Goal: Task Accomplishment & Management: Manage account settings

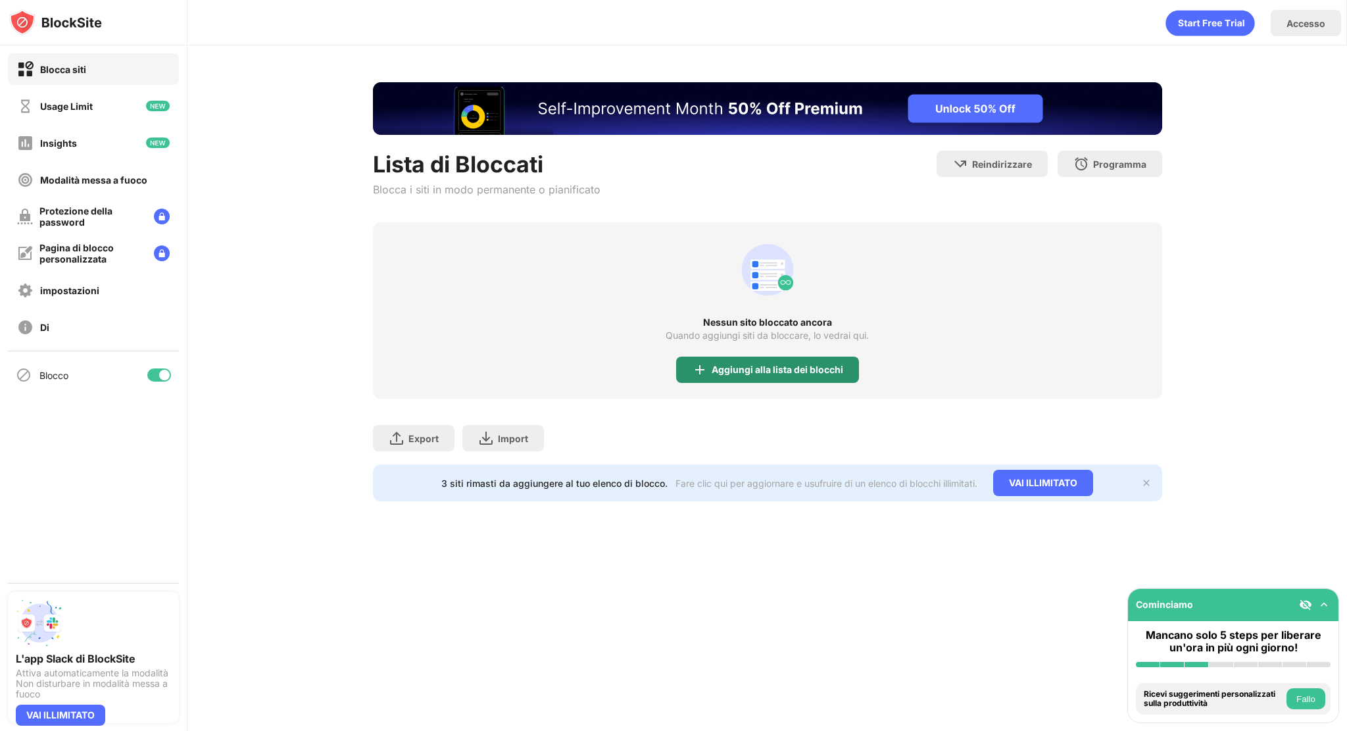
click at [809, 374] on div "Aggiungi alla lista dei blocchi" at bounding box center [778, 369] width 132 height 11
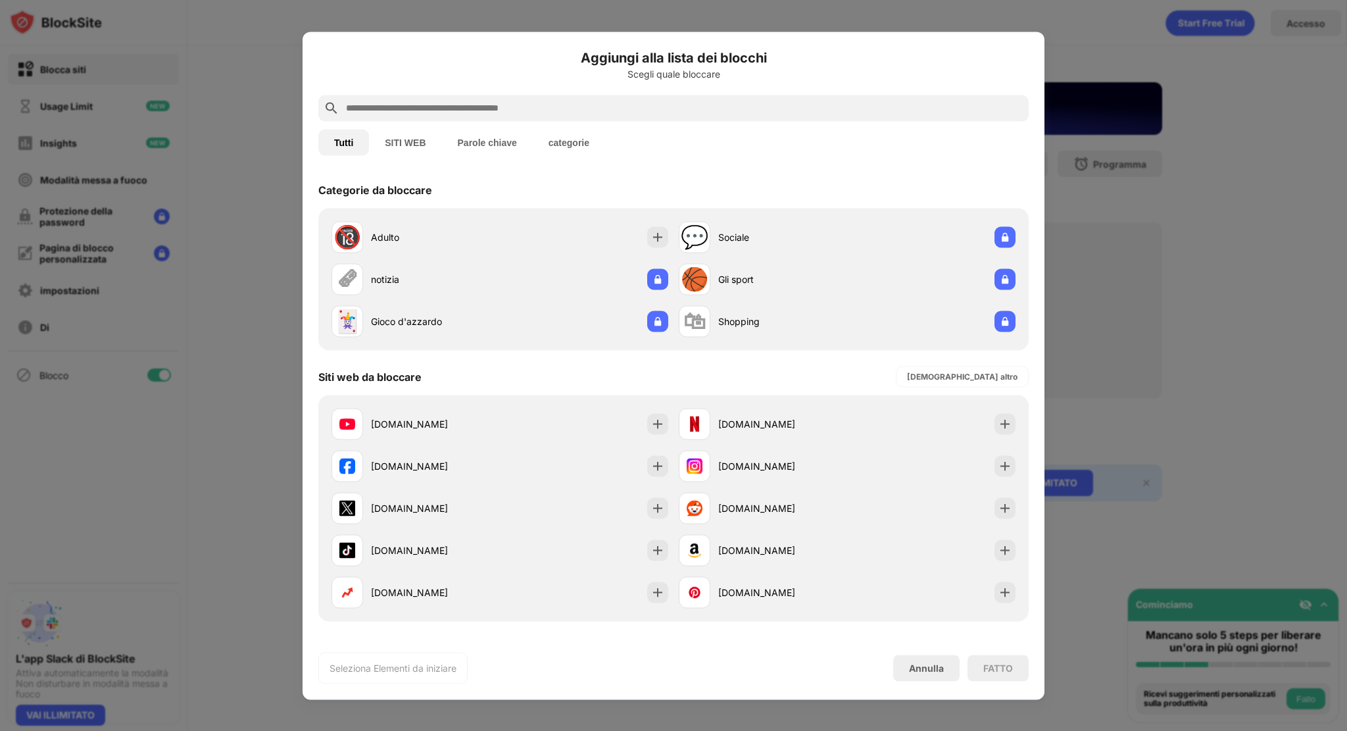
click at [589, 126] on div "Tutti SITI WEB Parole chiave categorie" at bounding box center [673, 142] width 710 height 42
click at [568, 115] on input "text" at bounding box center [684, 108] width 679 height 16
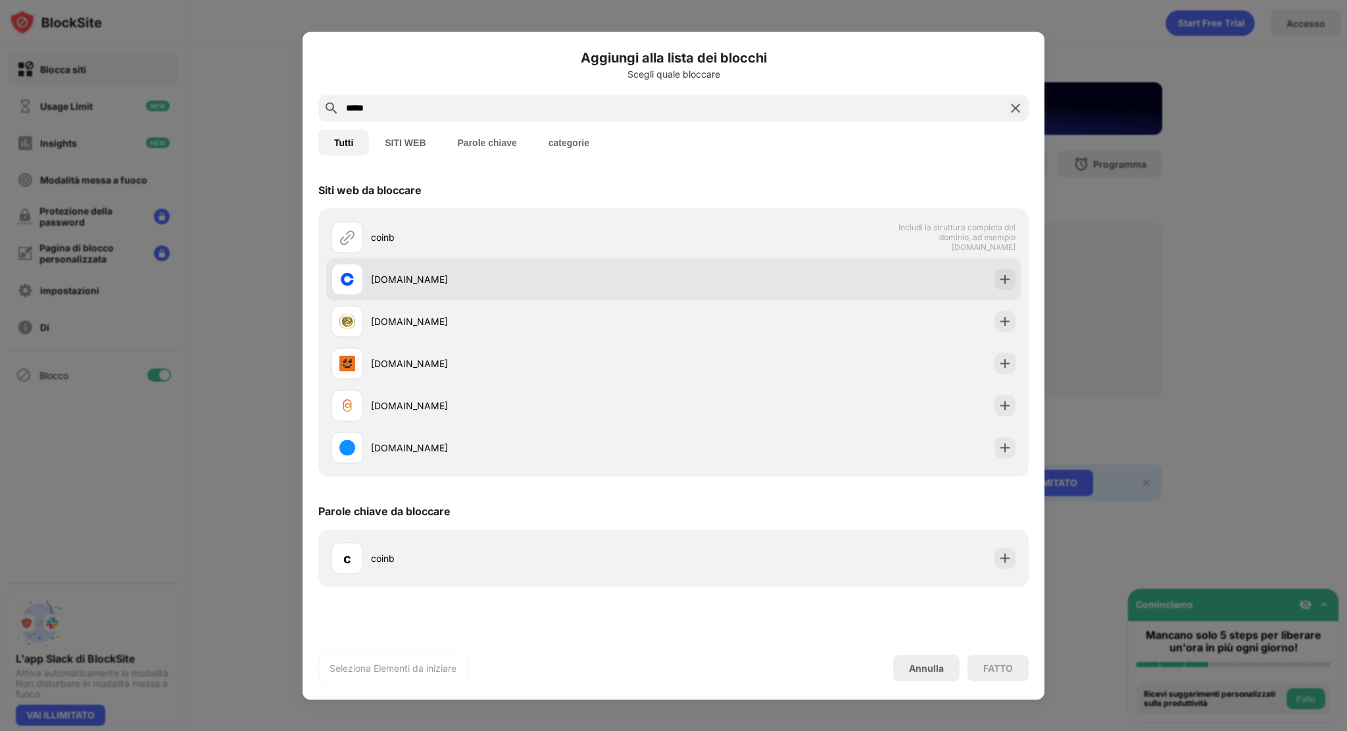
type input "*****"
click at [450, 287] on div "[DOMAIN_NAME]" at bounding box center [503, 279] width 342 height 32
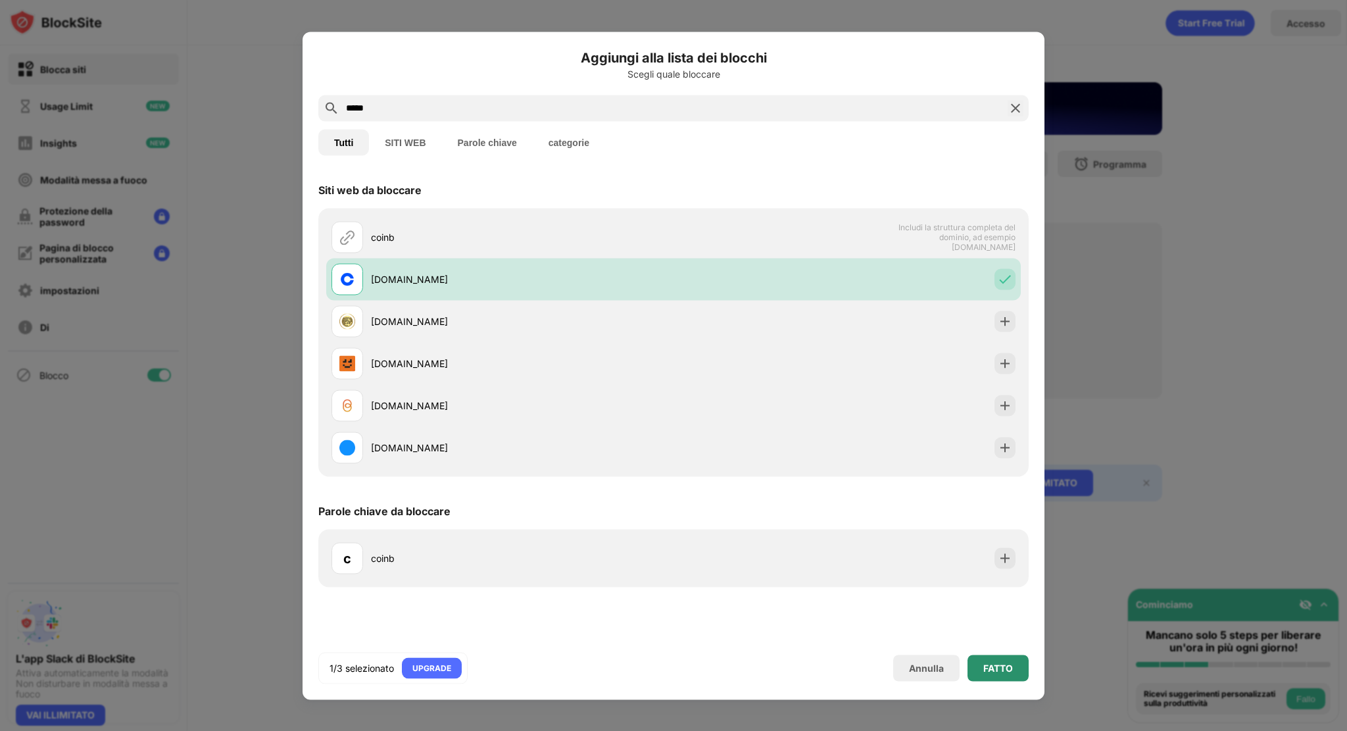
click at [995, 660] on div "FATTO" at bounding box center [998, 667] width 61 height 26
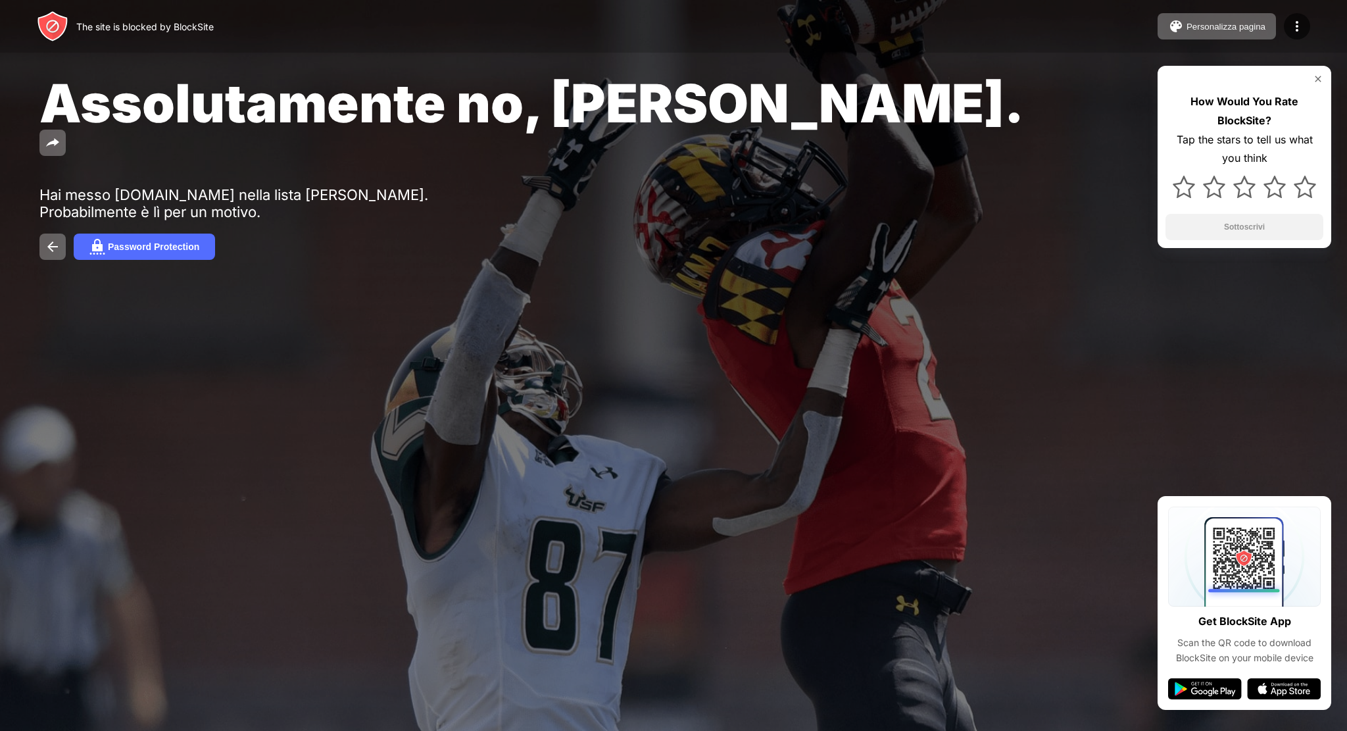
click at [546, 91] on span "Assolutamente no, Jose." at bounding box center [531, 103] width 985 height 64
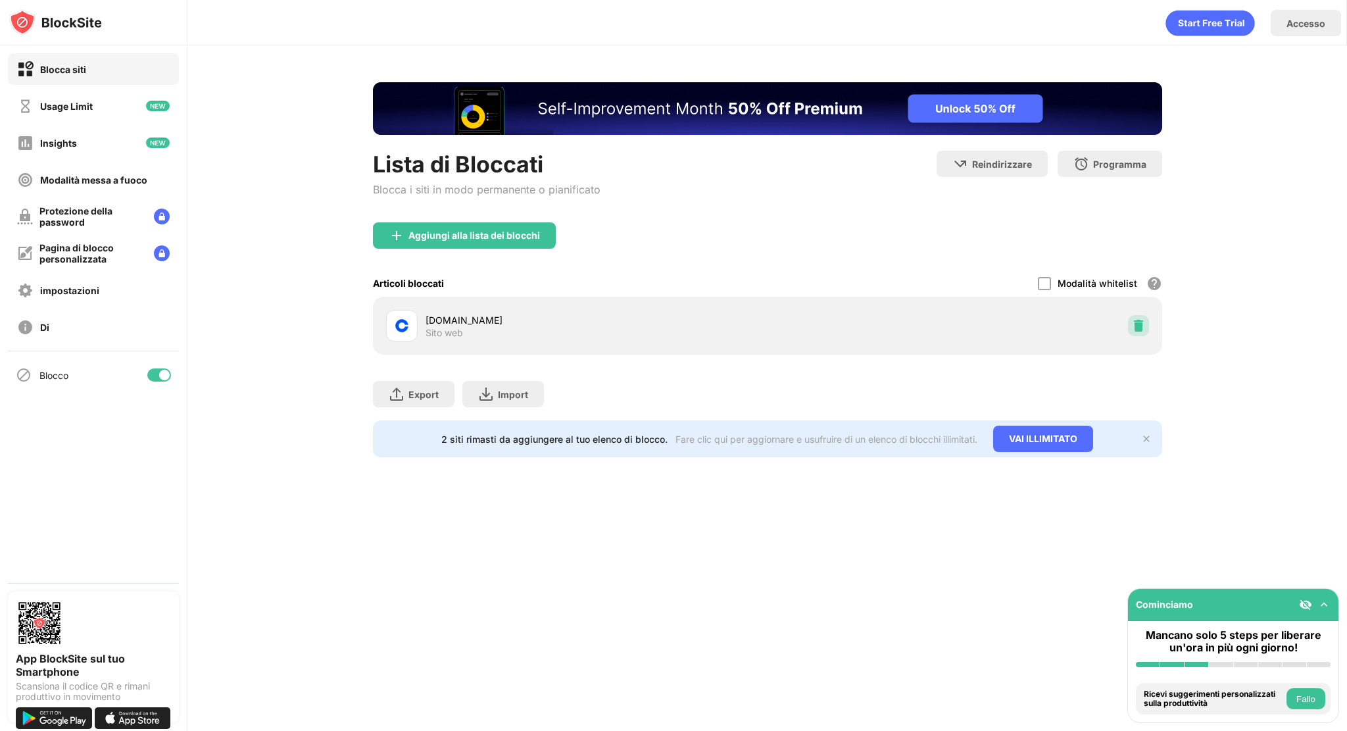
click at [1132, 327] on img at bounding box center [1138, 325] width 13 height 13
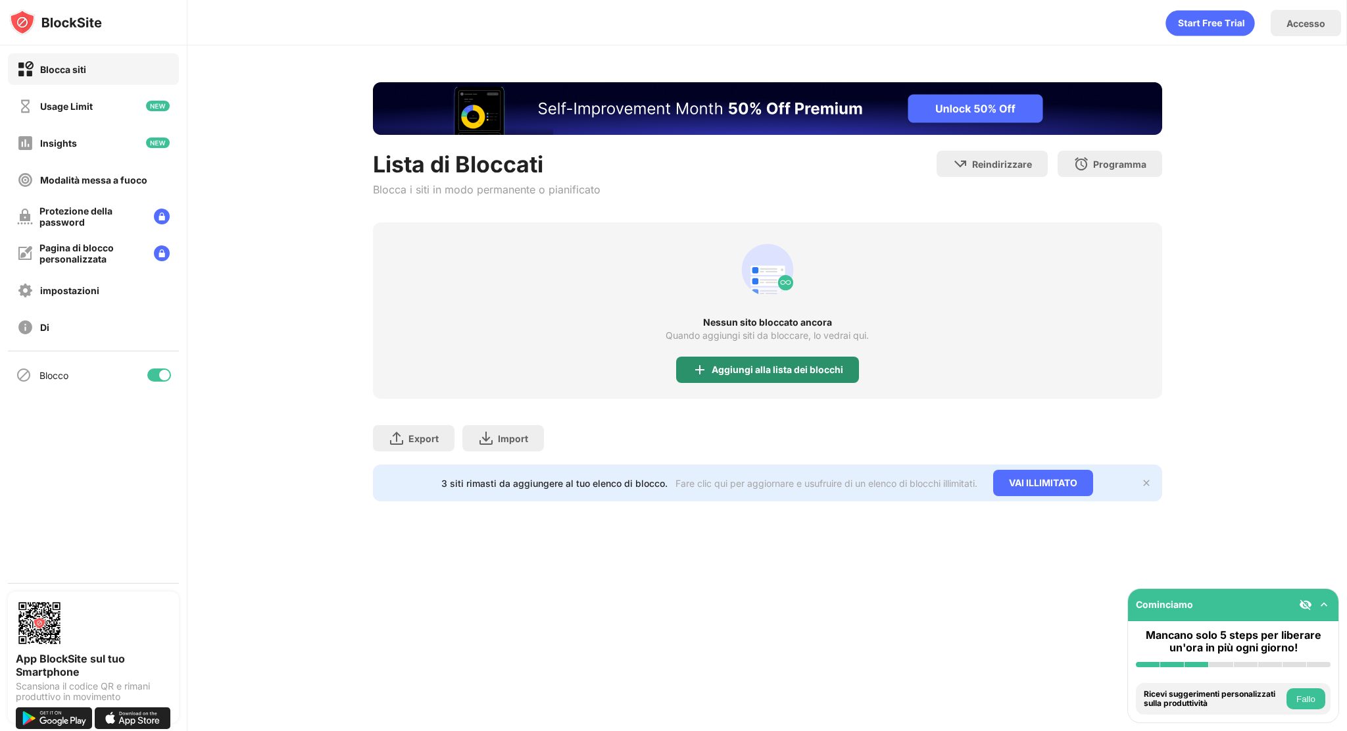
click at [816, 368] on div "Aggiungi alla lista dei blocchi" at bounding box center [778, 369] width 132 height 11
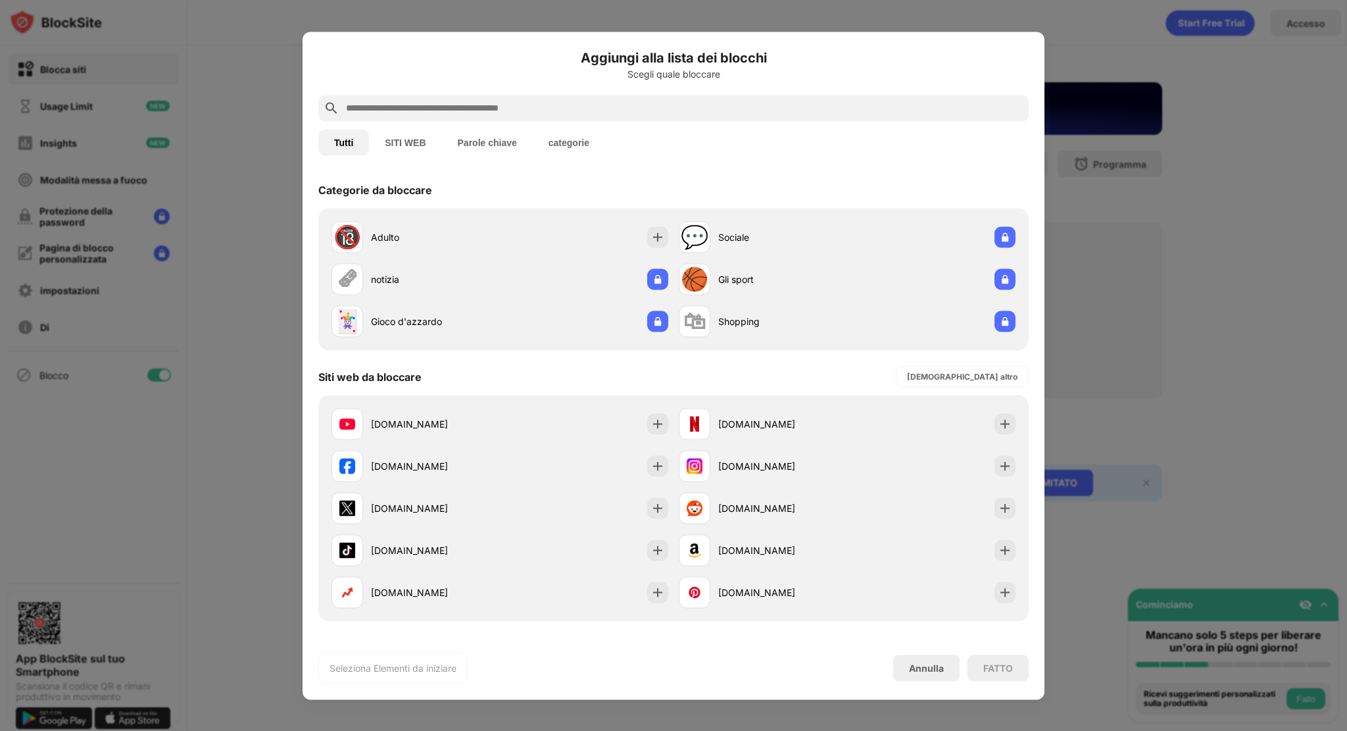
click at [613, 102] on input "text" at bounding box center [684, 108] width 679 height 16
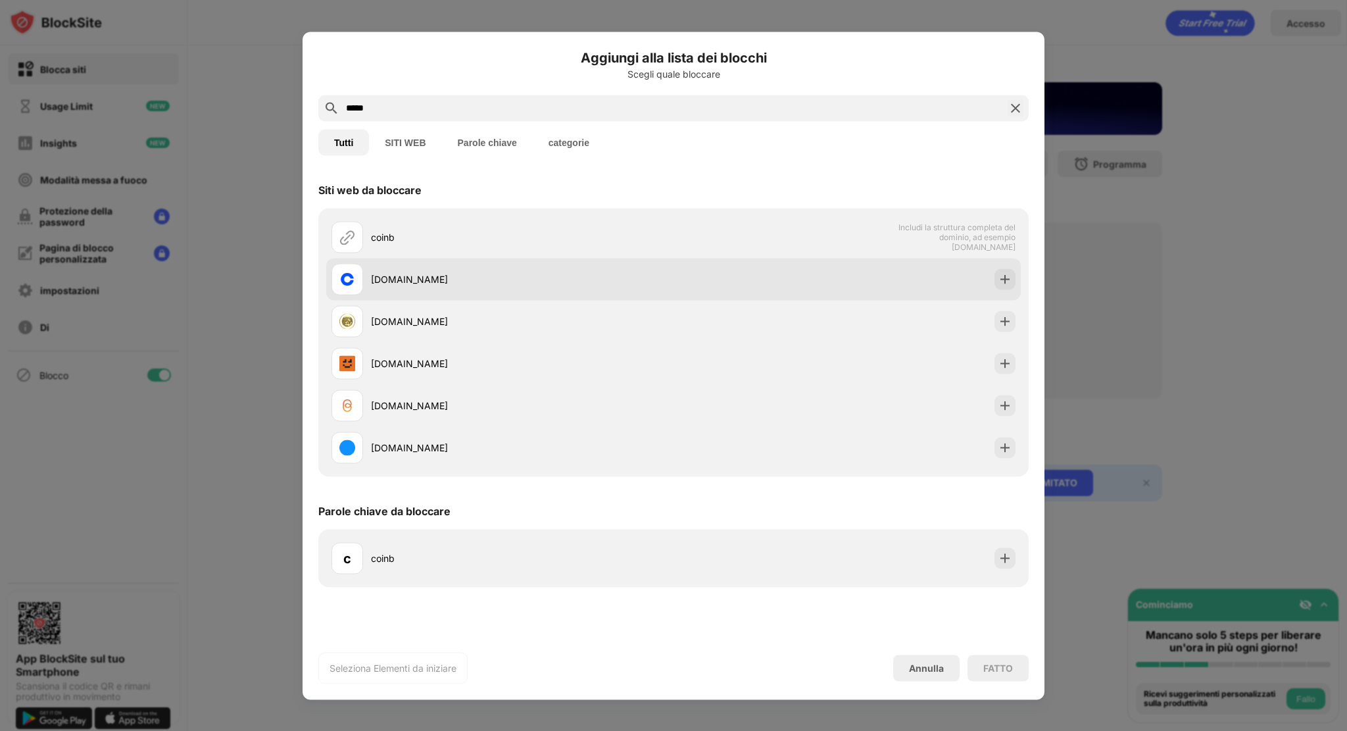
type input "*****"
click at [487, 259] on div "[DOMAIN_NAME]" at bounding box center [673, 279] width 695 height 42
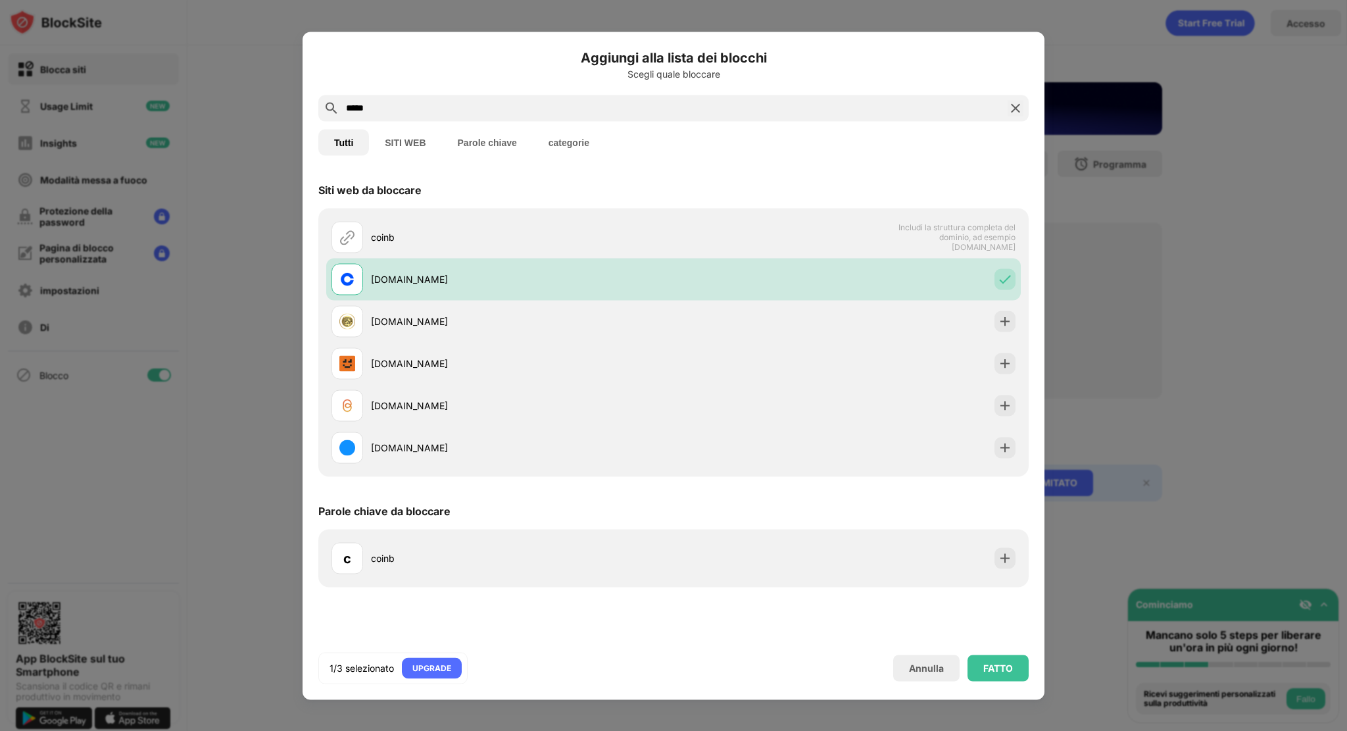
click at [1008, 665] on div "FATTO" at bounding box center [998, 667] width 30 height 11
